Goal: Find specific page/section: Find specific page/section

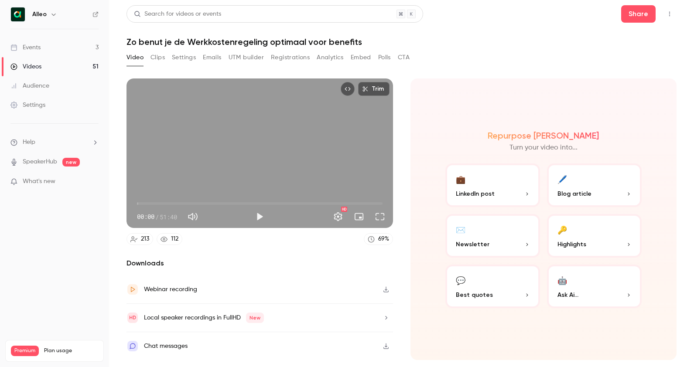
click at [55, 42] on link "Events 3" at bounding box center [54, 47] width 109 height 19
